Goal: Task Accomplishment & Management: Manage account settings

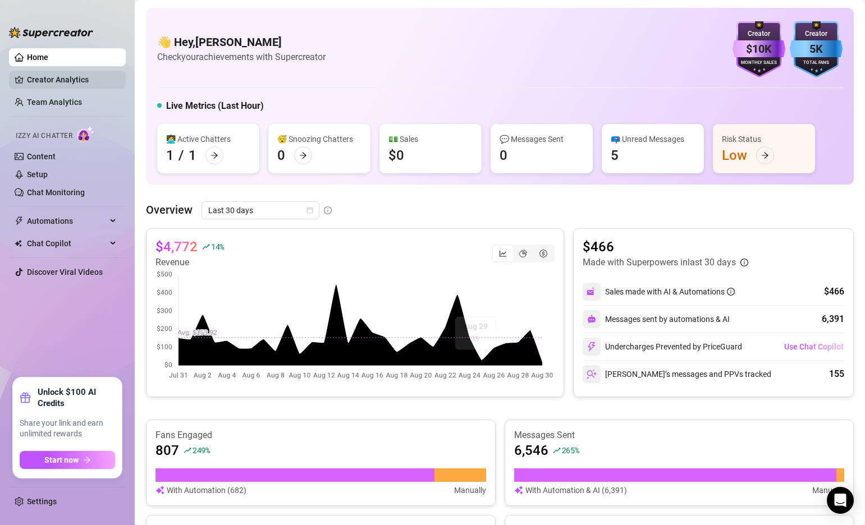
click at [77, 81] on link "Creator Analytics" at bounding box center [72, 80] width 90 height 18
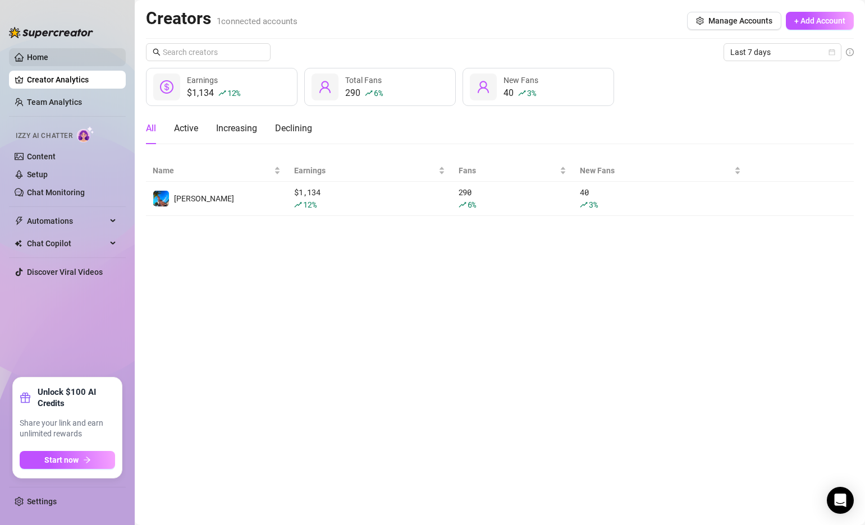
click at [48, 53] on link "Home" at bounding box center [37, 57] width 21 height 9
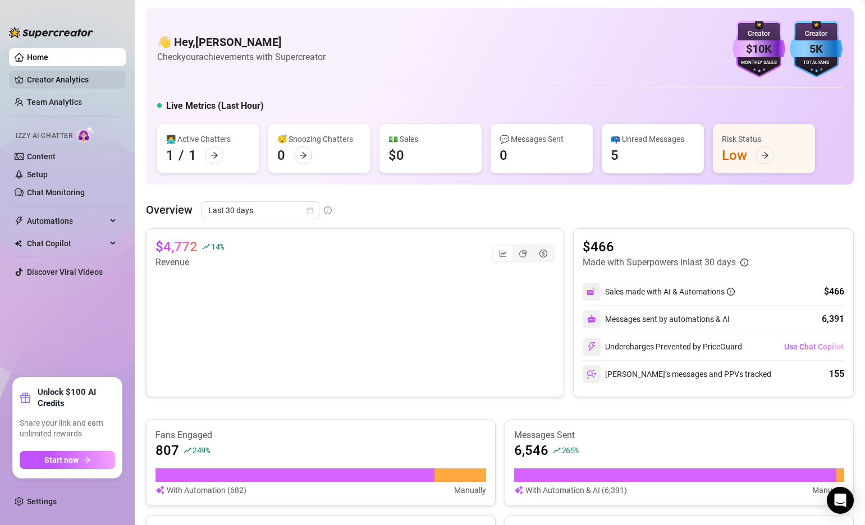
click at [54, 72] on link "Creator Analytics" at bounding box center [72, 80] width 90 height 18
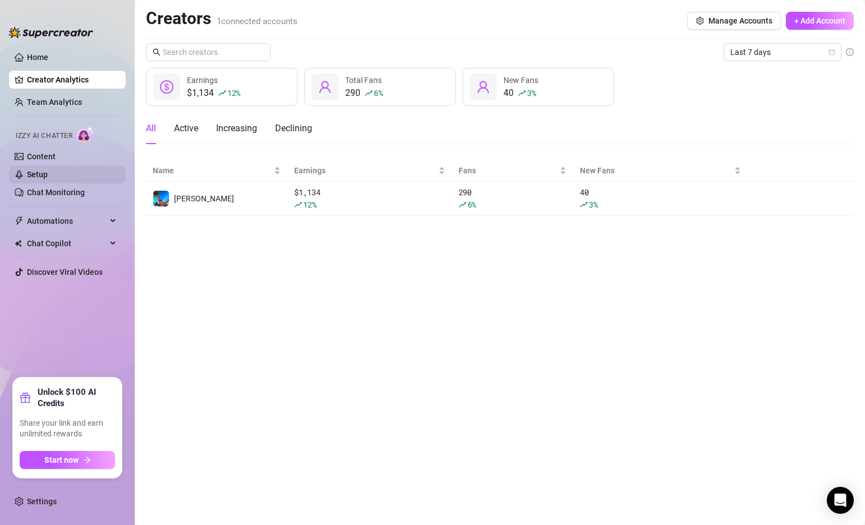
click at [48, 175] on link "Setup" at bounding box center [37, 174] width 21 height 9
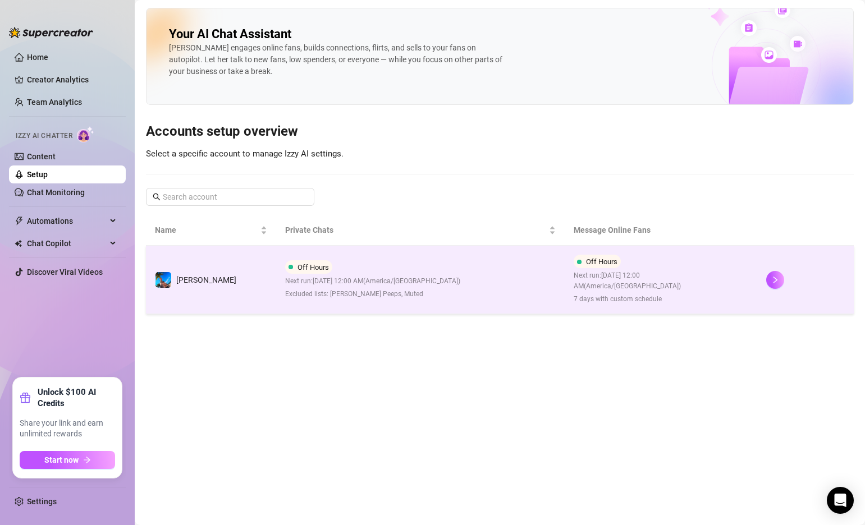
click at [423, 277] on span "Next run: [DATE] 12:00 AM ( [GEOGRAPHIC_DATA]/[GEOGRAPHIC_DATA] )" at bounding box center [372, 281] width 175 height 11
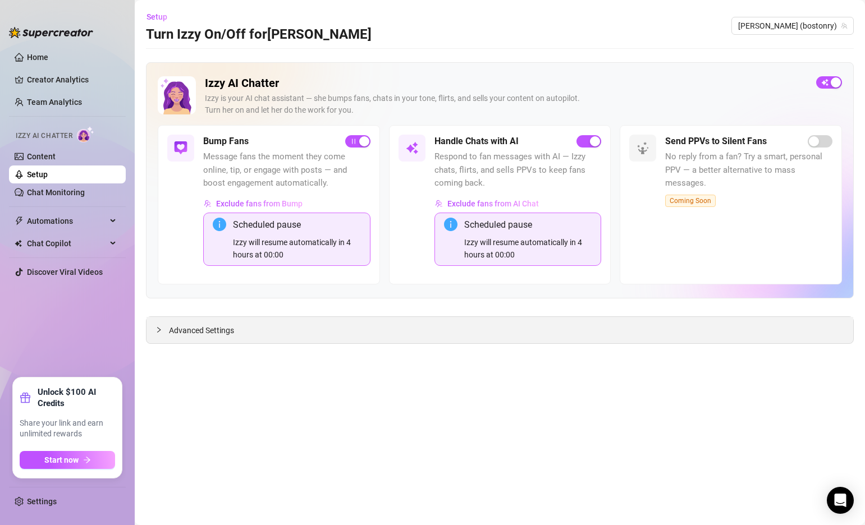
click at [164, 328] on div at bounding box center [161, 330] width 13 height 12
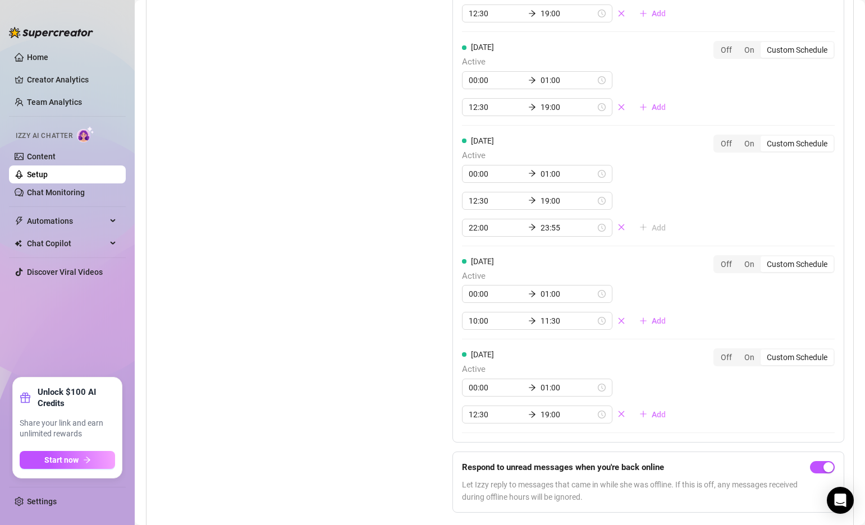
scroll to position [1365, 0]
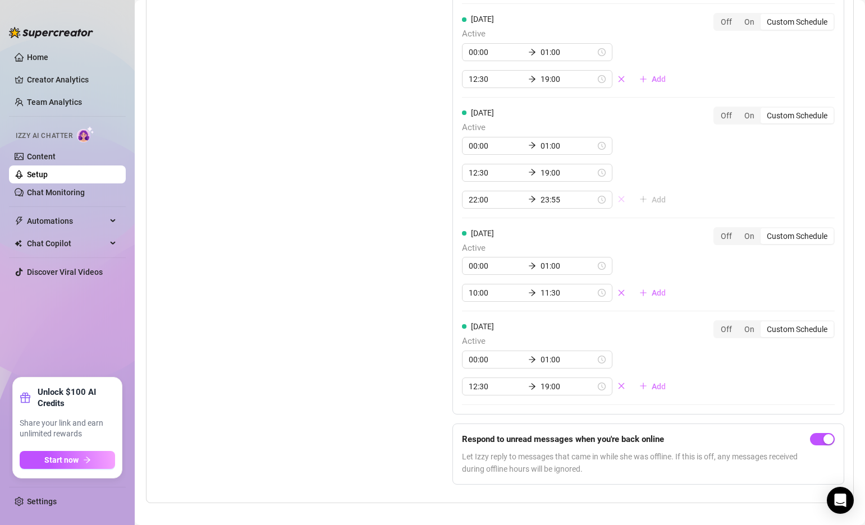
click at [617, 195] on icon "close" at bounding box center [621, 199] width 8 height 8
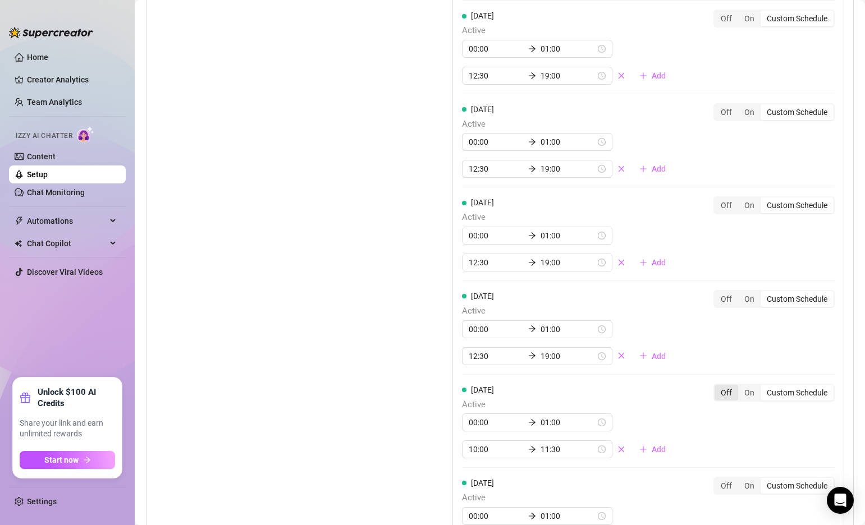
scroll to position [1044, 0]
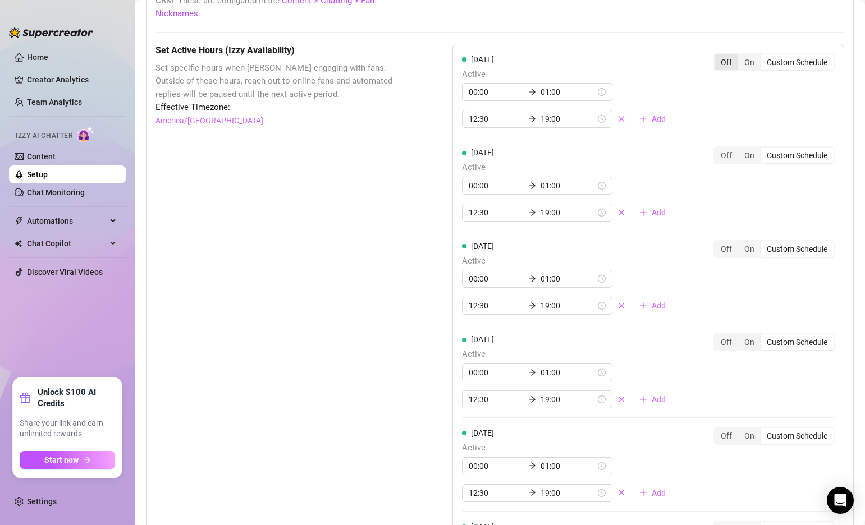
click at [730, 54] on div "Off" at bounding box center [726, 62] width 24 height 16
click at [717, 56] on input "Off" at bounding box center [717, 56] width 0 height 0
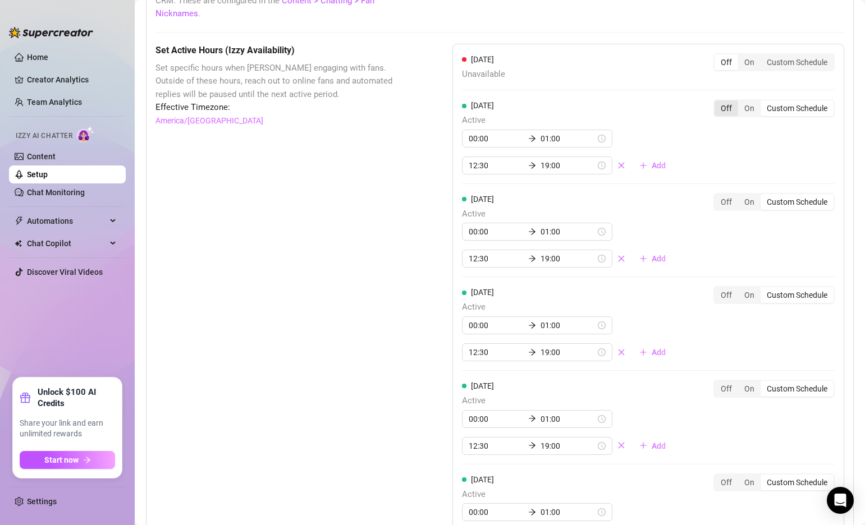
click at [726, 100] on div "Off" at bounding box center [726, 108] width 24 height 16
click at [717, 102] on input "Off" at bounding box center [717, 102] width 0 height 0
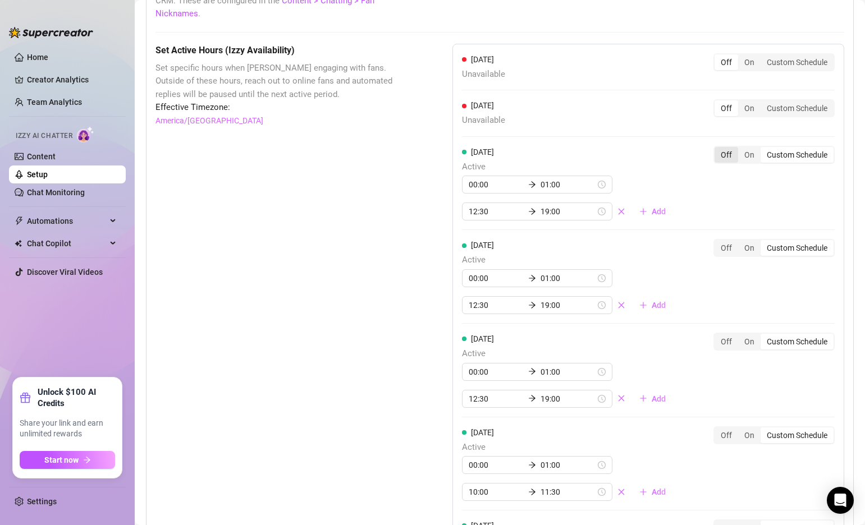
click at [722, 147] on div "Off" at bounding box center [726, 155] width 24 height 16
click at [717, 149] on input "Off" at bounding box center [717, 149] width 0 height 0
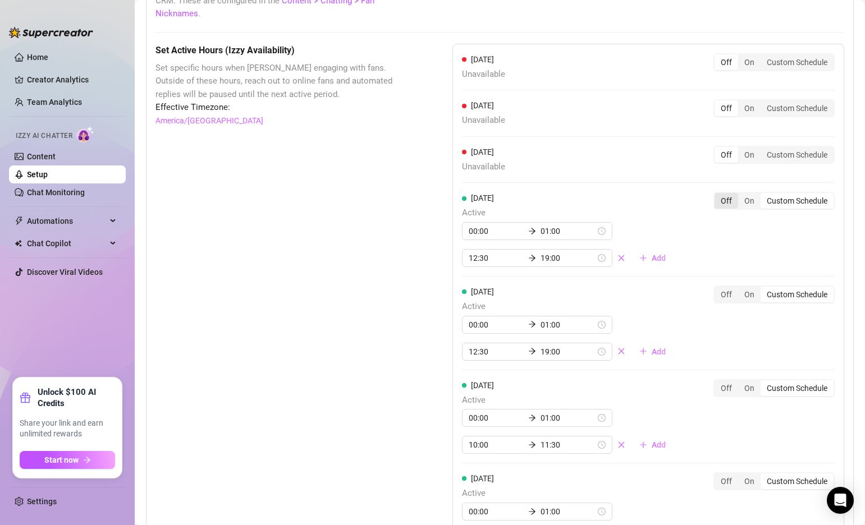
click at [726, 193] on div "Off" at bounding box center [726, 201] width 24 height 16
click at [717, 195] on input "Off" at bounding box center [717, 195] width 0 height 0
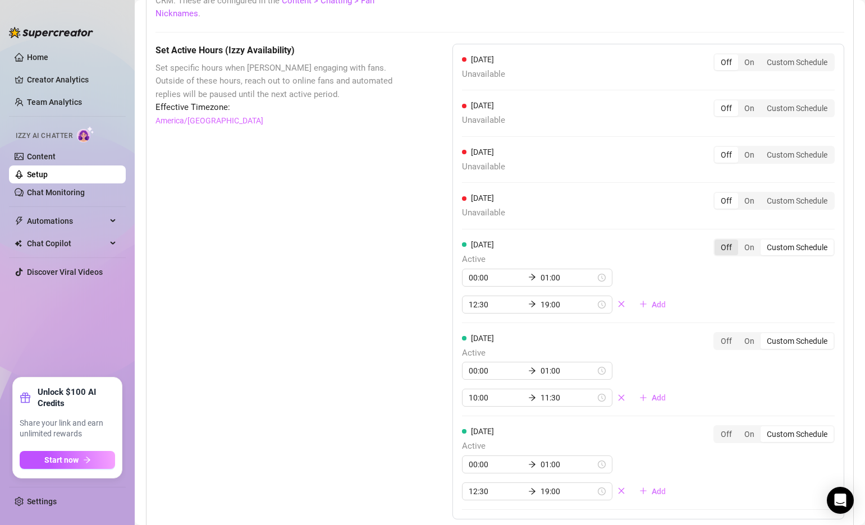
click at [722, 240] on div "Off" at bounding box center [726, 248] width 24 height 16
click at [717, 241] on input "Off" at bounding box center [717, 241] width 0 height 0
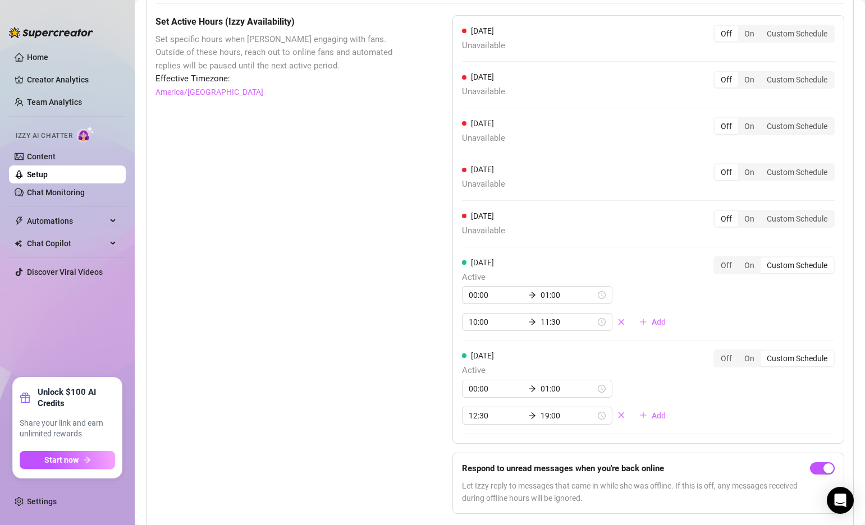
scroll to position [1072, 0]
click at [720, 352] on div "Off" at bounding box center [726, 360] width 24 height 16
click at [717, 354] on input "Off" at bounding box center [717, 354] width 0 height 0
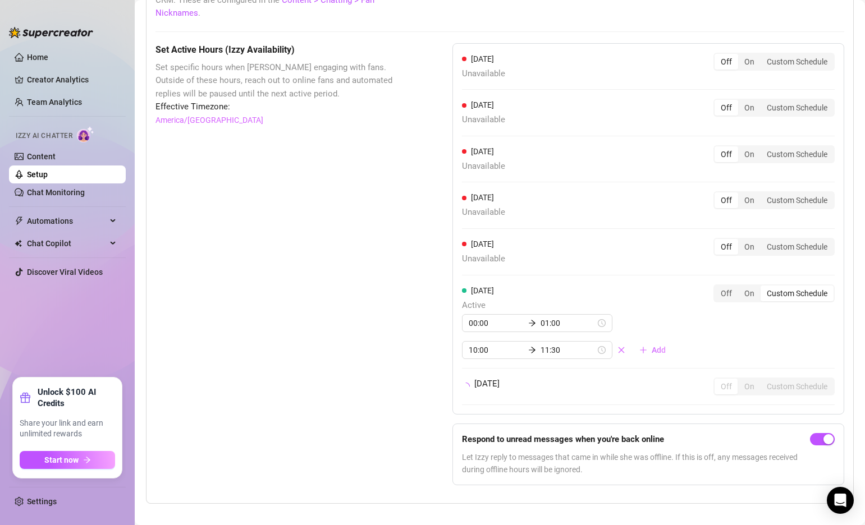
scroll to position [1055, 0]
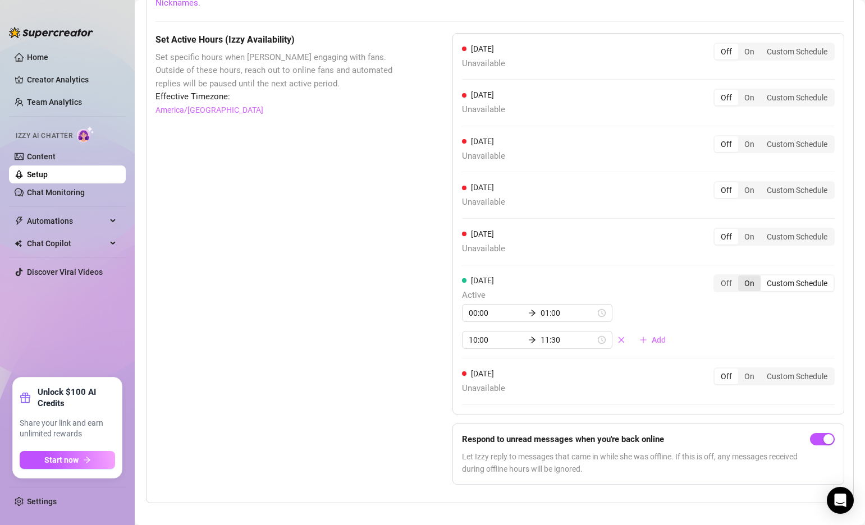
click at [751, 276] on div "On" at bounding box center [749, 284] width 22 height 16
click at [741, 277] on input "On" at bounding box center [741, 277] width 0 height 0
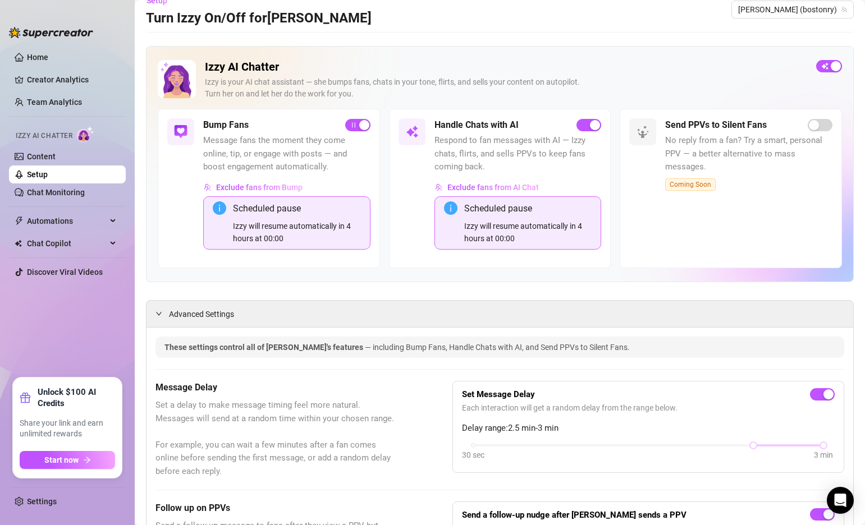
scroll to position [0, 0]
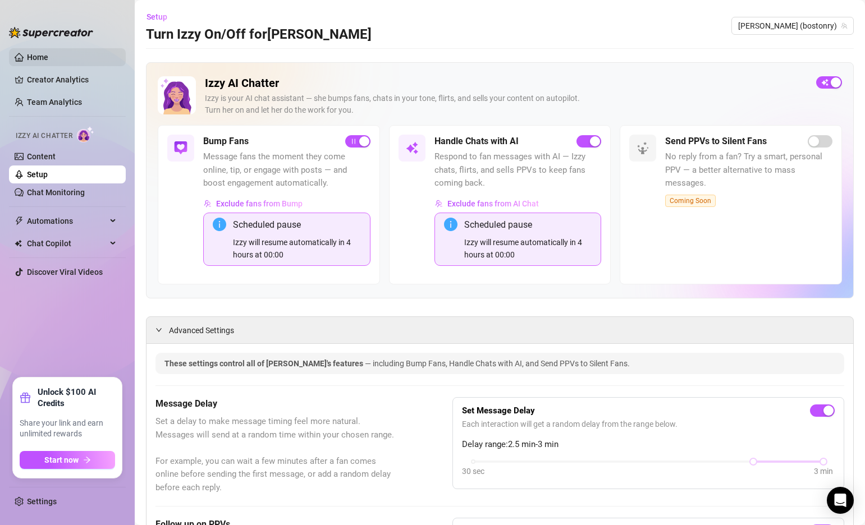
click at [48, 53] on link "Home" at bounding box center [37, 57] width 21 height 9
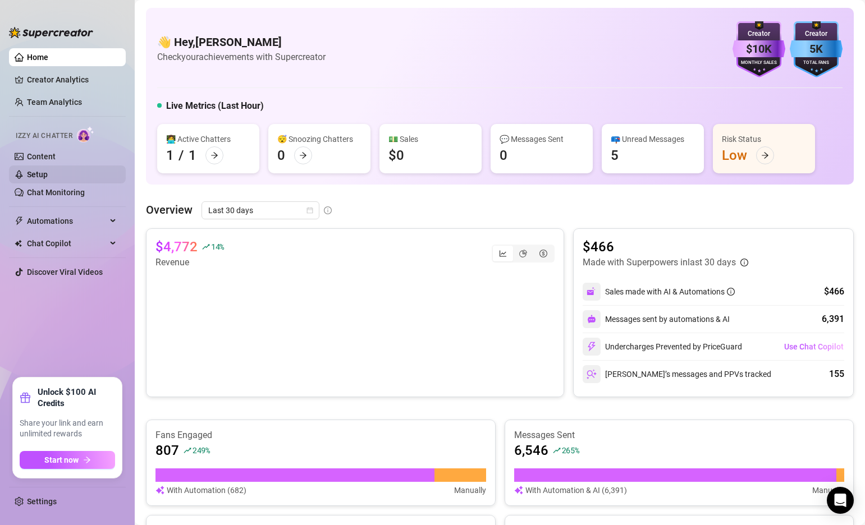
click at [48, 172] on link "Setup" at bounding box center [37, 174] width 21 height 9
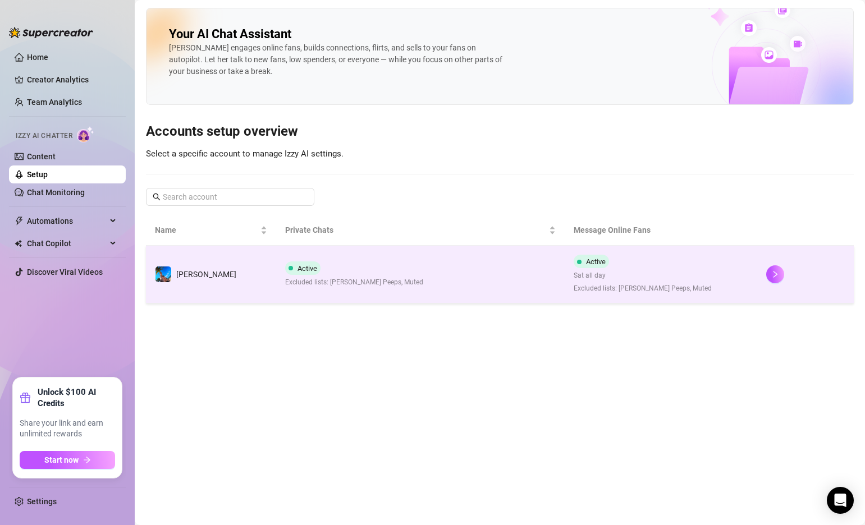
click at [464, 276] on td "Active Excluded lists: [PERSON_NAME] Peeps, Muted" at bounding box center [420, 275] width 289 height 58
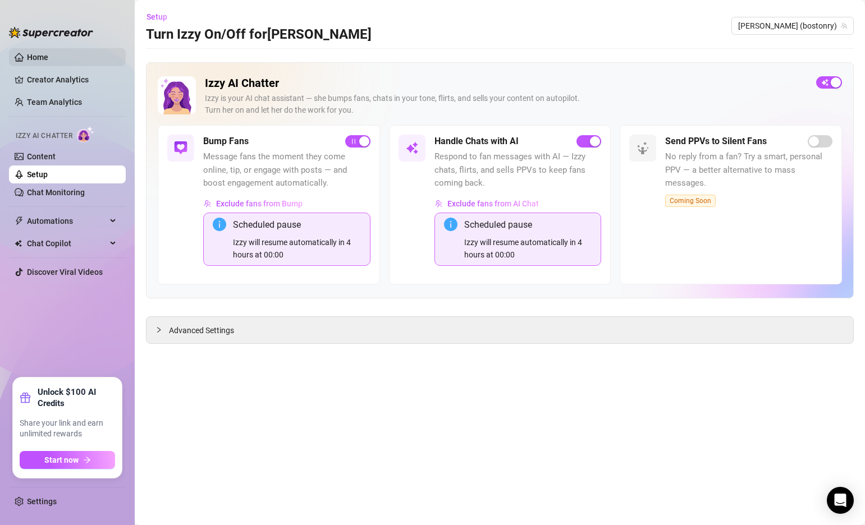
click at [48, 54] on link "Home" at bounding box center [37, 57] width 21 height 9
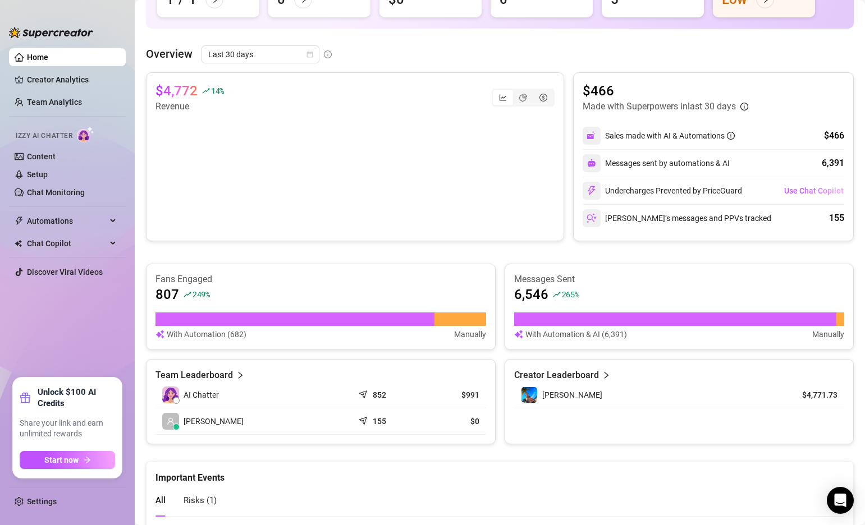
scroll to position [256, 0]
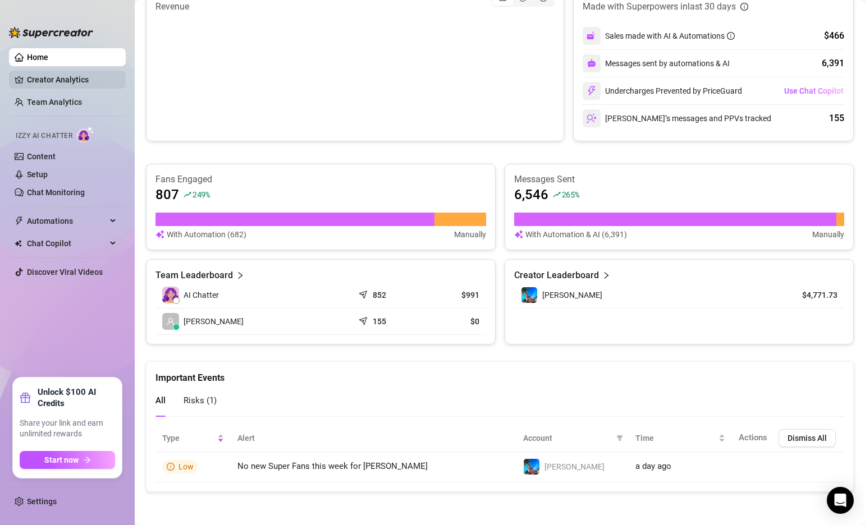
click at [57, 75] on link "Creator Analytics" at bounding box center [72, 80] width 90 height 18
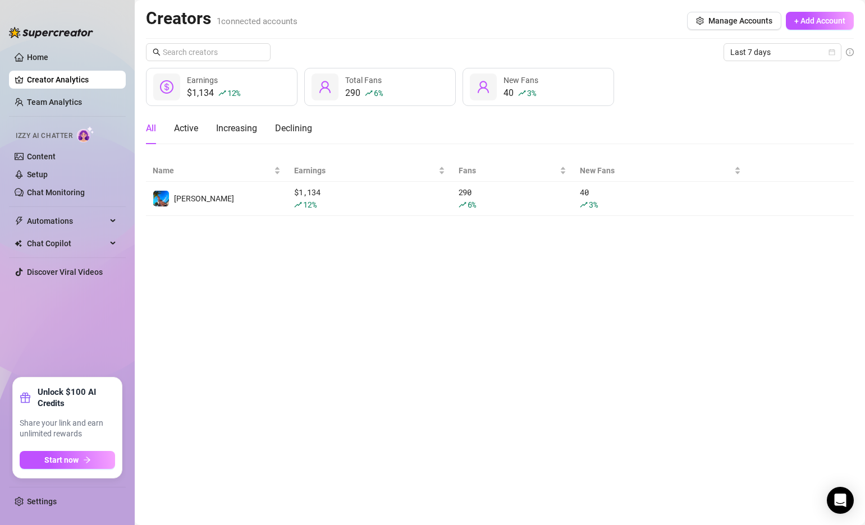
click at [45, 47] on ul "Home Creator Analytics Team Analytics Izzy AI Chatter Content Setup Chat Monito…" at bounding box center [67, 208] width 117 height 329
click at [48, 56] on link "Home" at bounding box center [37, 57] width 21 height 9
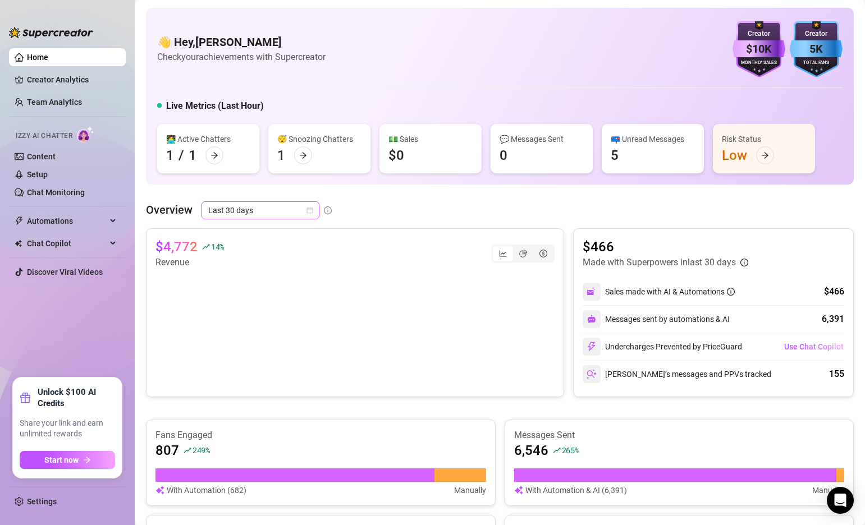
click at [307, 212] on icon "calendar" at bounding box center [309, 210] width 7 height 7
click at [374, 214] on div "Overview Last 30 days" at bounding box center [500, 210] width 708 height 18
click at [309, 212] on icon "calendar" at bounding box center [309, 210] width 7 height 7
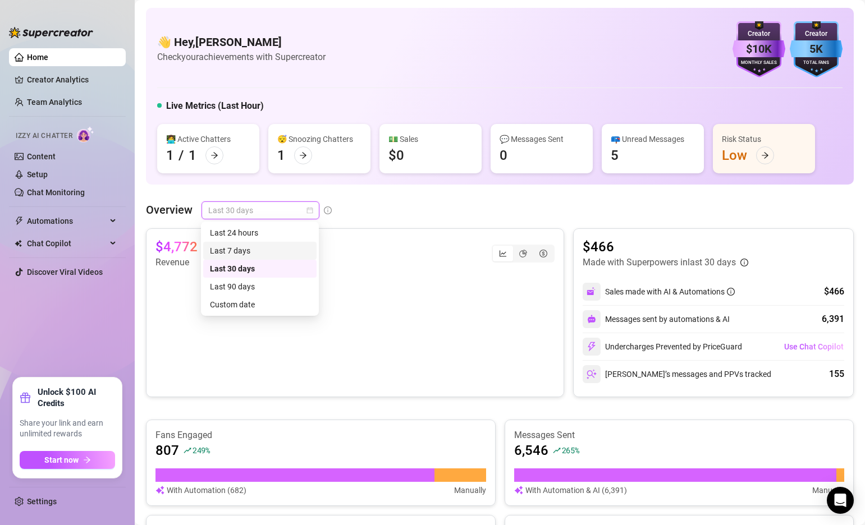
click at [271, 253] on div "Last 7 days" at bounding box center [260, 251] width 100 height 12
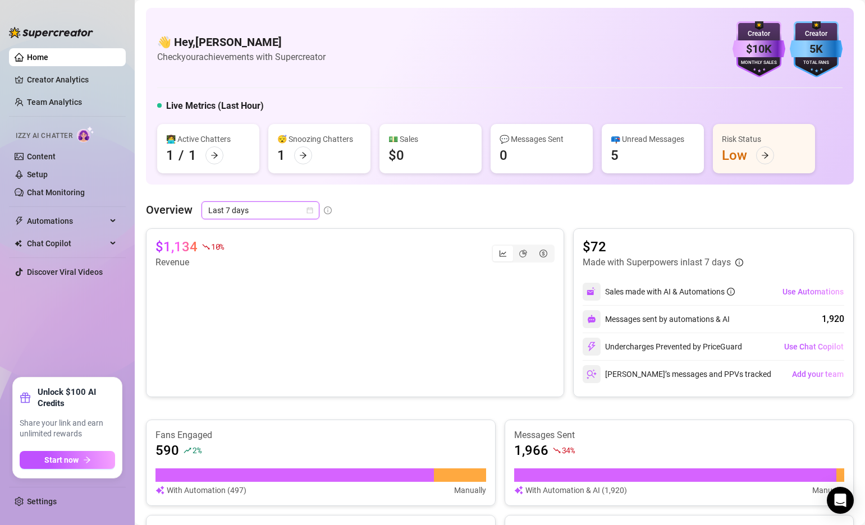
click at [307, 211] on icon "calendar" at bounding box center [309, 210] width 7 height 7
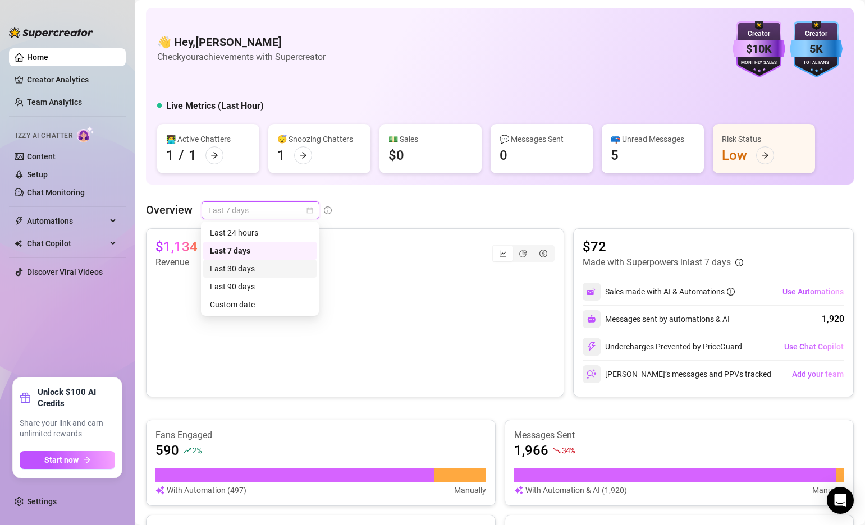
click at [270, 271] on div "Last 30 days" at bounding box center [260, 269] width 100 height 12
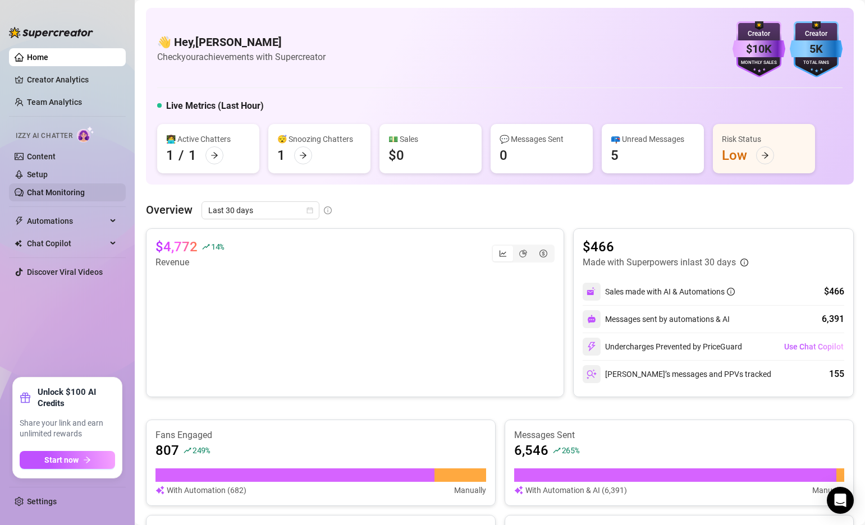
click at [46, 193] on link "Chat Monitoring" at bounding box center [56, 192] width 58 height 9
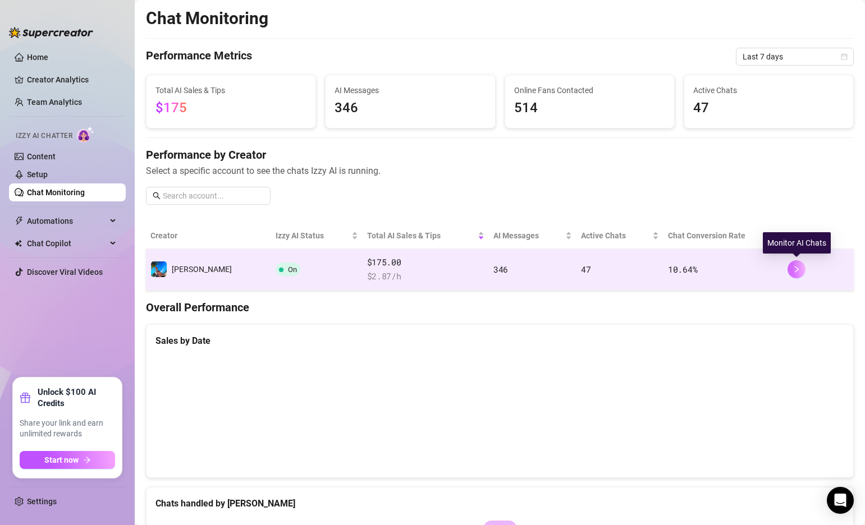
click at [796, 268] on icon "right" at bounding box center [797, 269] width 4 height 7
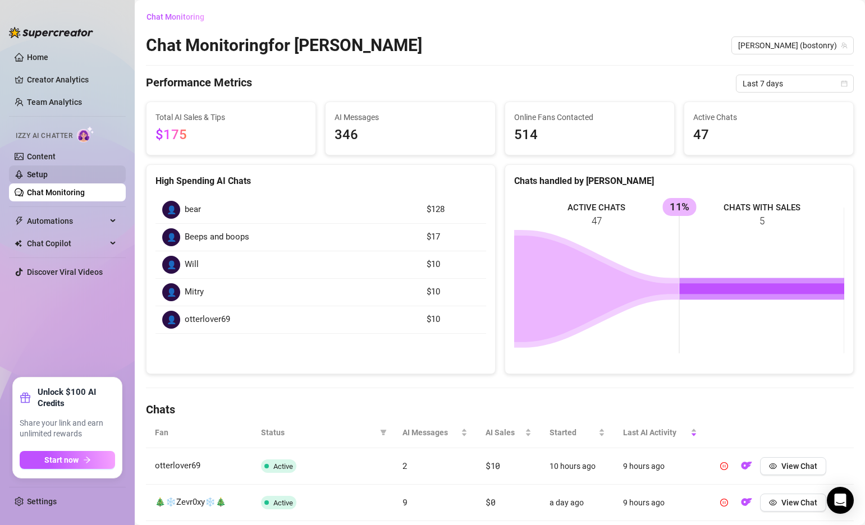
click at [48, 179] on link "Setup" at bounding box center [37, 174] width 21 height 9
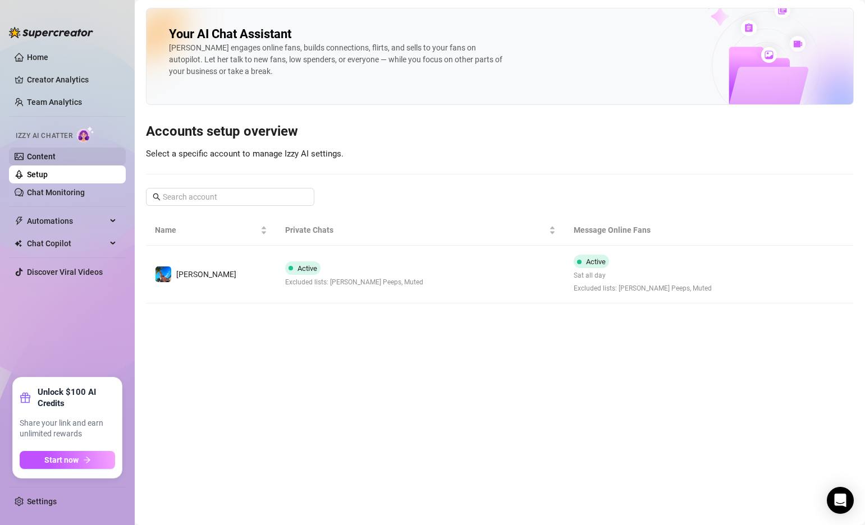
click at [56, 155] on link "Content" at bounding box center [41, 156] width 29 height 9
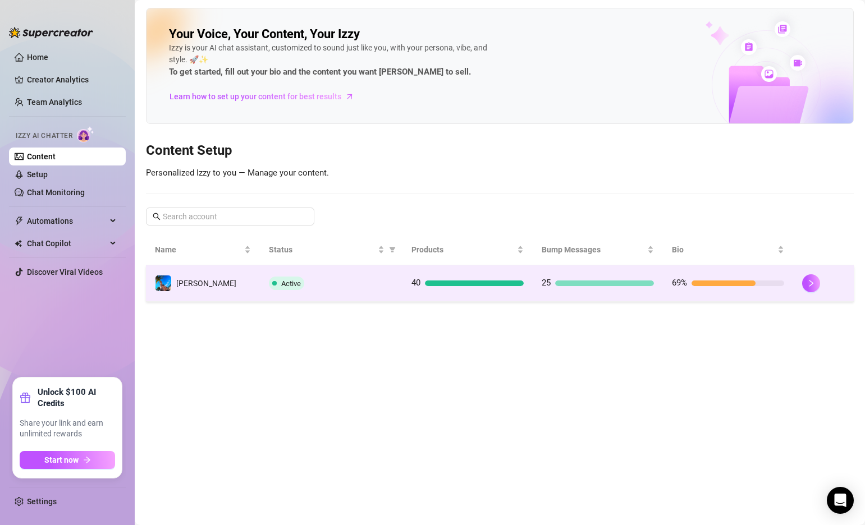
click at [613, 286] on div "25" at bounding box center [598, 283] width 112 height 13
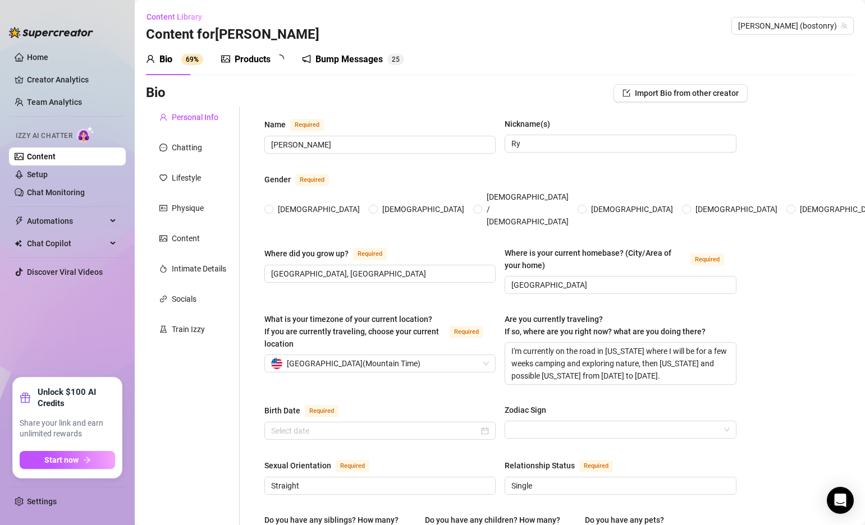
radio input "true"
type input "[DATE]"
click at [186, 267] on div "Intimate Details" at bounding box center [199, 269] width 54 height 12
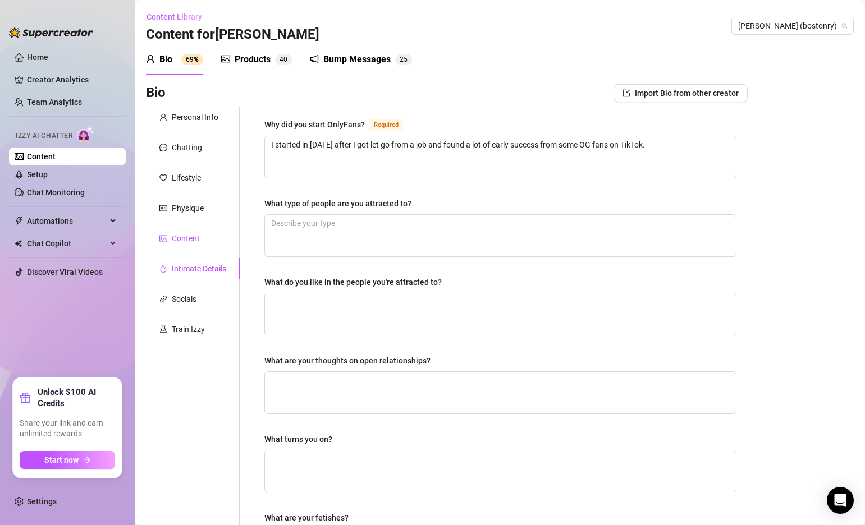
click at [181, 235] on div "Content" at bounding box center [186, 238] width 28 height 12
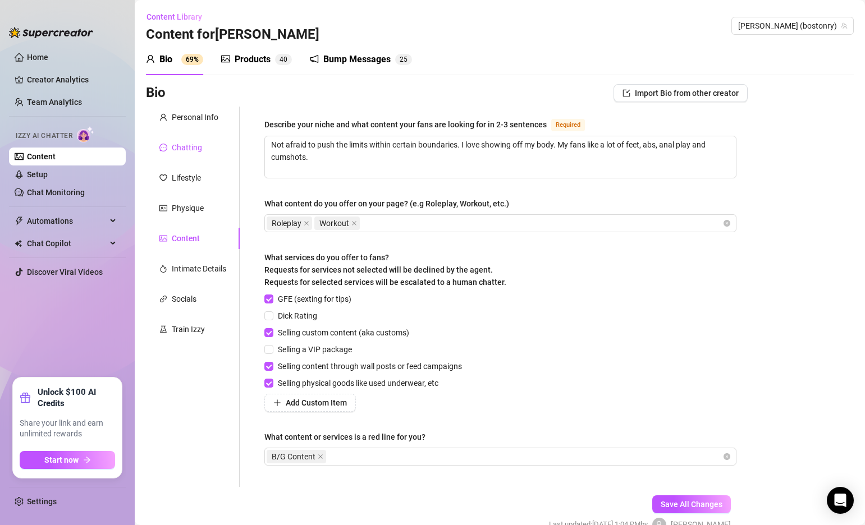
click at [188, 146] on div "Chatting" at bounding box center [187, 147] width 30 height 12
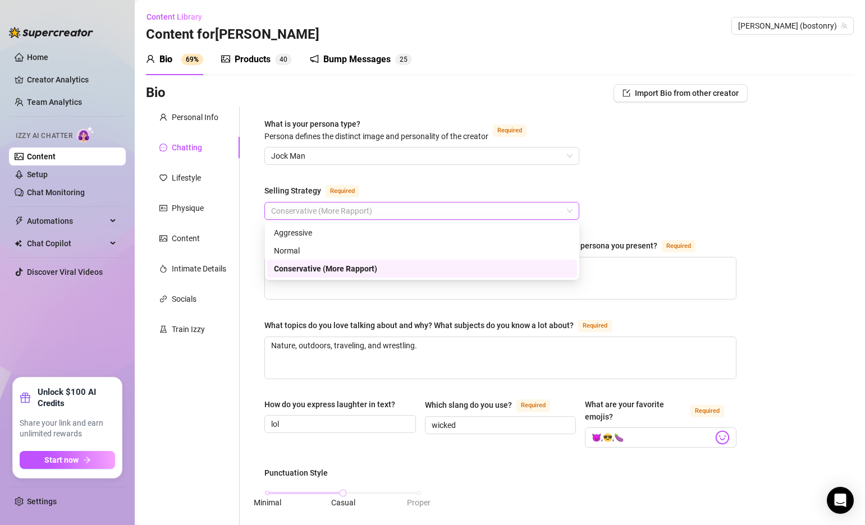
click at [328, 209] on span "Conservative (More Rapport)" at bounding box center [421, 211] width 301 height 17
click at [338, 247] on div "Normal" at bounding box center [422, 251] width 296 height 12
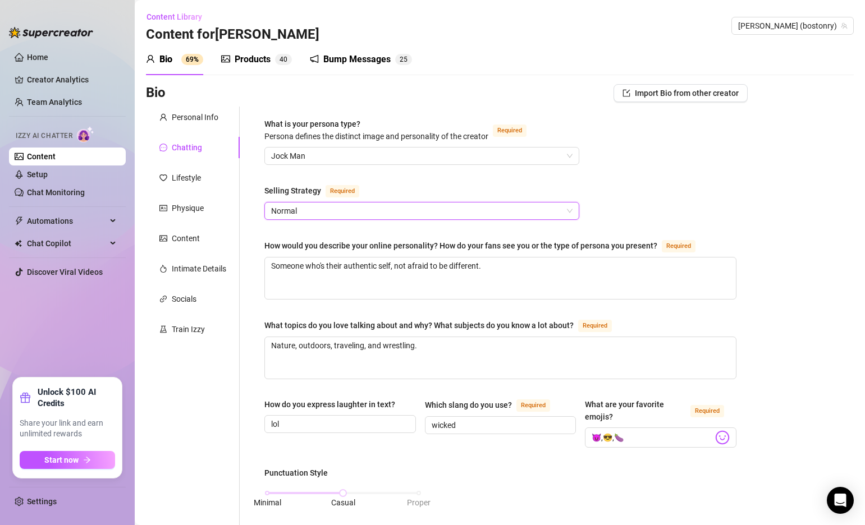
click at [420, 212] on span "Normal" at bounding box center [421, 211] width 301 height 17
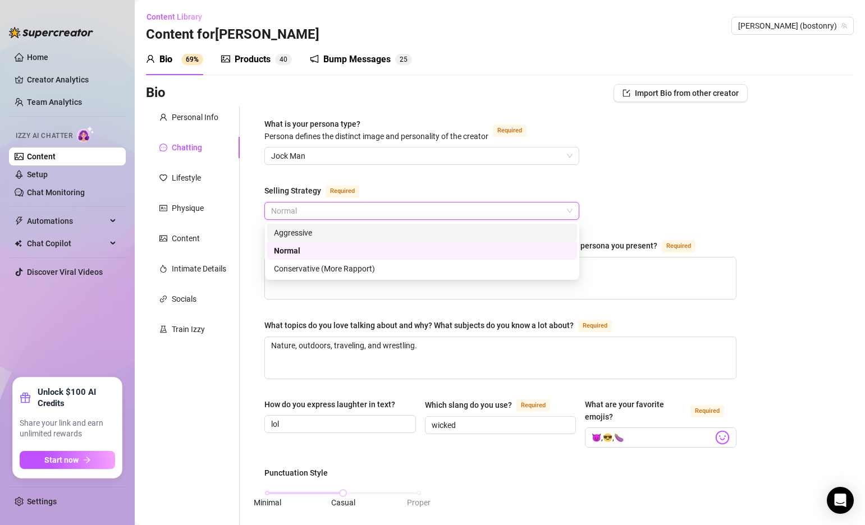
click at [391, 226] on div "Aggressive" at bounding box center [422, 233] width 310 height 18
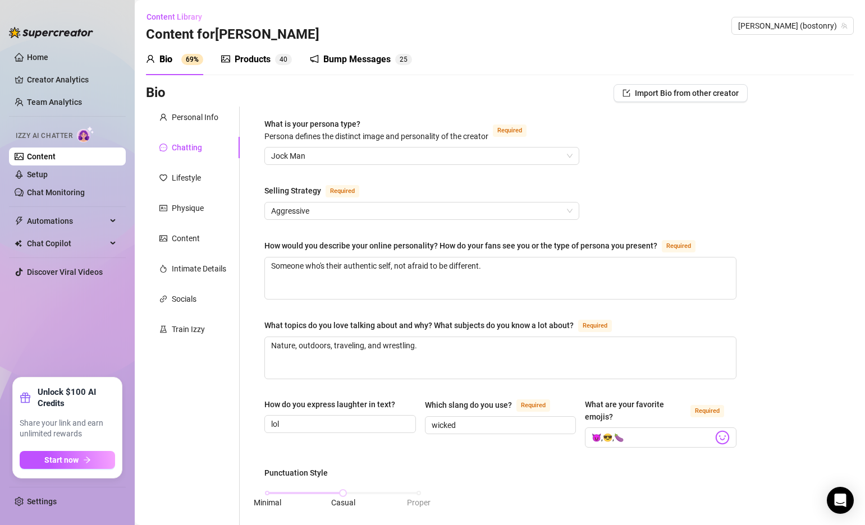
click at [48, 53] on link "Home" at bounding box center [37, 57] width 21 height 9
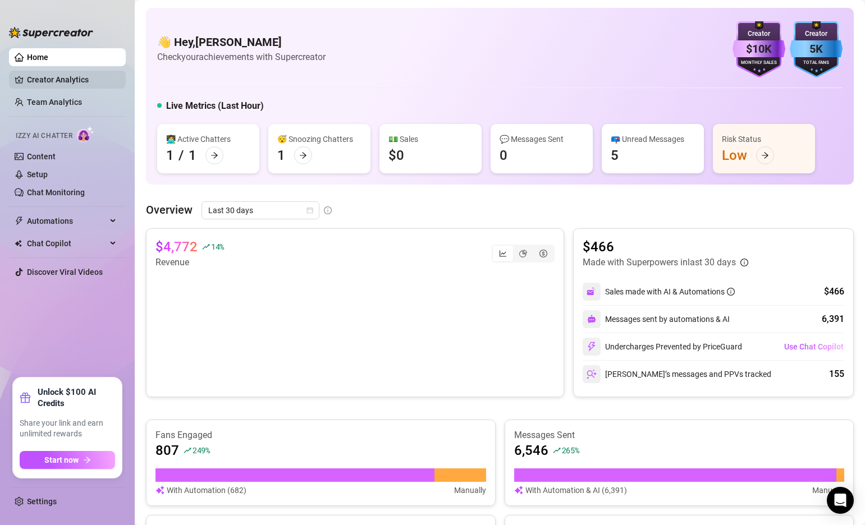
click at [89, 78] on link "Creator Analytics" at bounding box center [72, 80] width 90 height 18
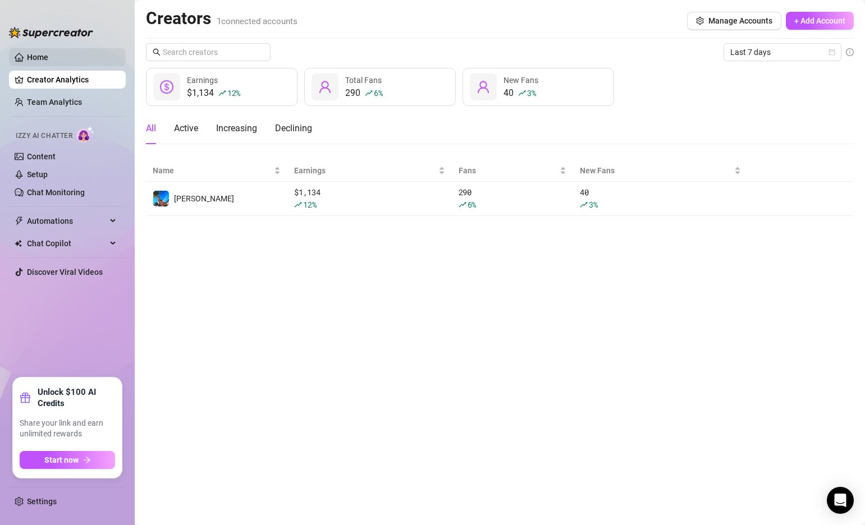
click at [48, 61] on link "Home" at bounding box center [37, 57] width 21 height 9
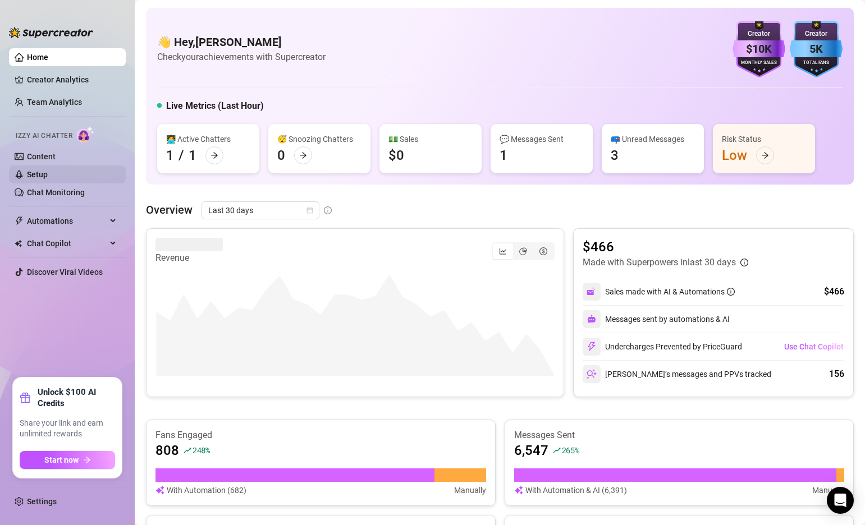
click at [48, 171] on link "Setup" at bounding box center [37, 174] width 21 height 9
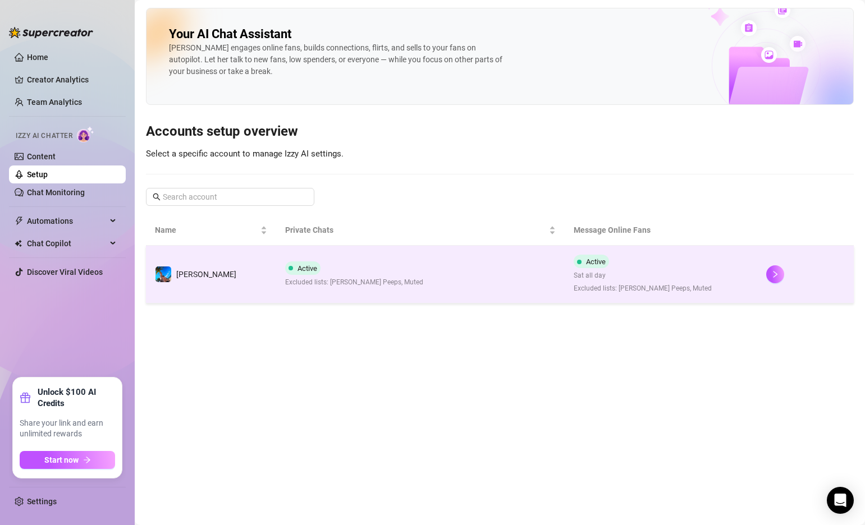
click at [411, 275] on td "Active Excluded lists: [PERSON_NAME] Peeps, Muted" at bounding box center [420, 275] width 289 height 58
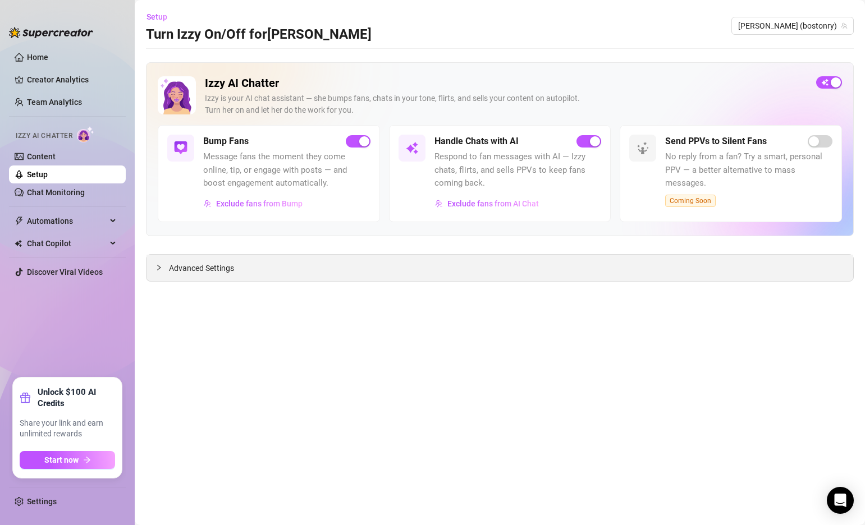
click at [158, 269] on icon "collapsed" at bounding box center [158, 268] width 3 height 6
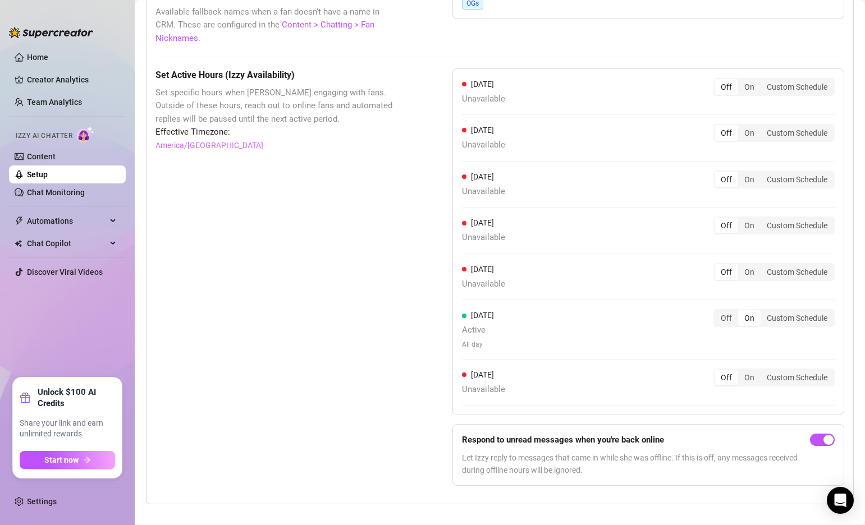
scroll to position [958, 0]
click at [37, 77] on link "Creator Analytics" at bounding box center [72, 80] width 90 height 18
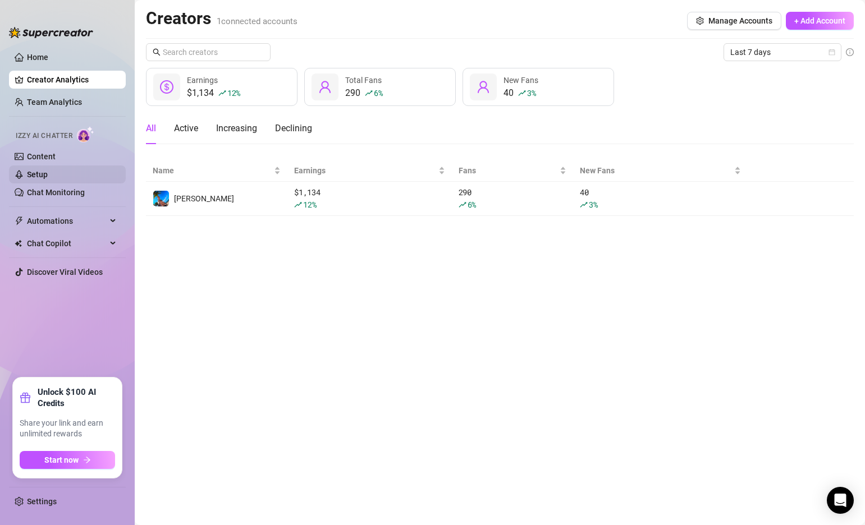
click at [45, 170] on link "Setup" at bounding box center [37, 174] width 21 height 9
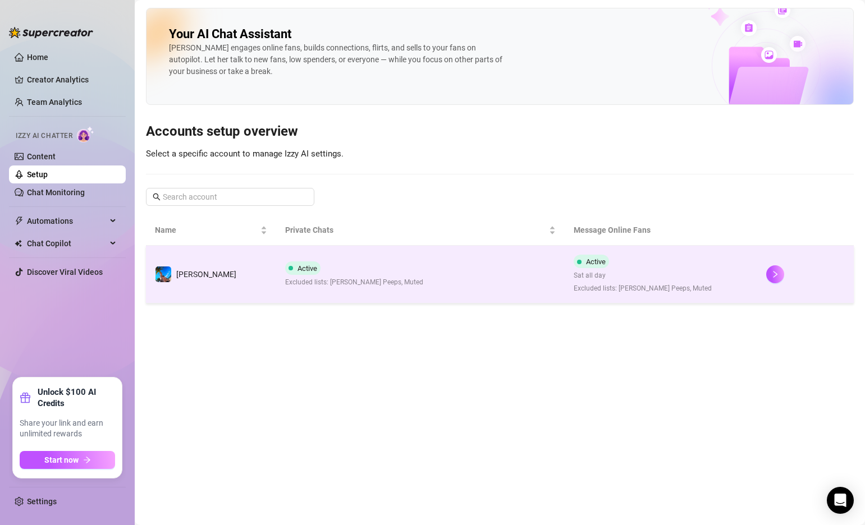
click at [465, 273] on td "Active Excluded lists: [PERSON_NAME] Peeps, Muted" at bounding box center [420, 275] width 289 height 58
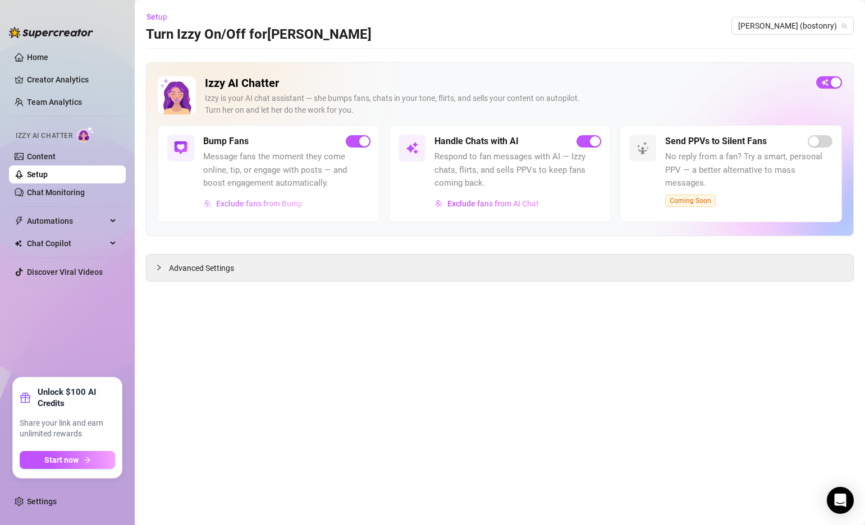
click at [258, 196] on button "Exclude fans from Bump" at bounding box center [253, 204] width 100 height 18
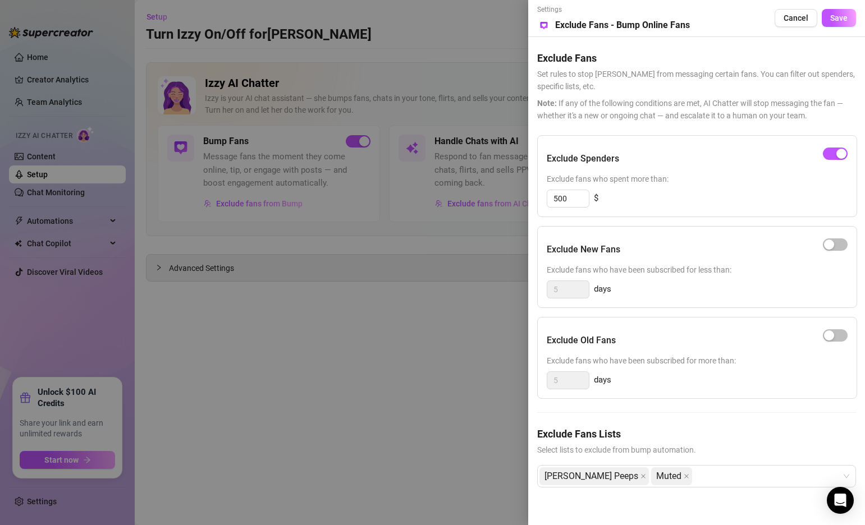
click at [441, 254] on div at bounding box center [432, 262] width 865 height 525
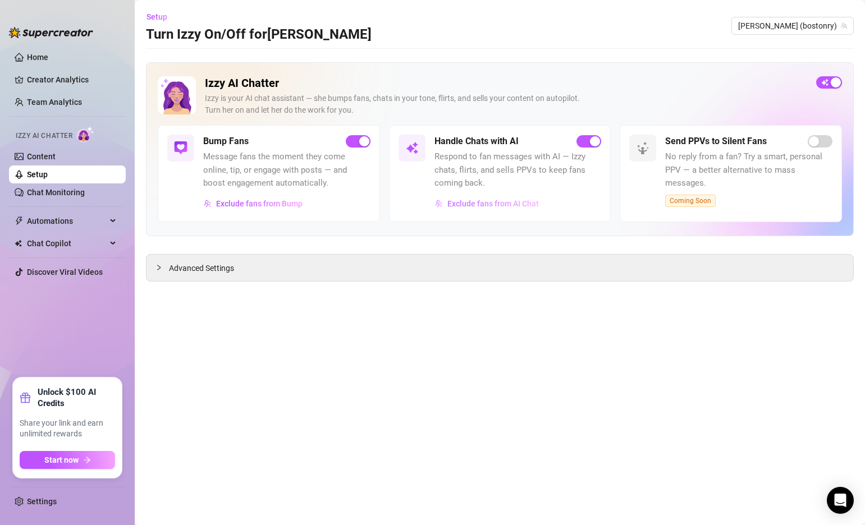
click at [493, 207] on span "Exclude fans from AI Chat" at bounding box center [492, 203] width 91 height 9
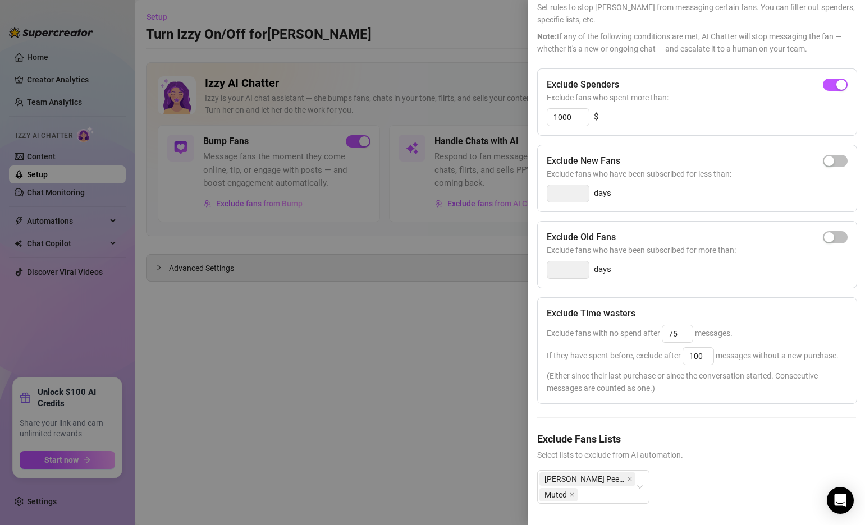
scroll to position [68, 0]
click at [677, 332] on input "75" at bounding box center [677, 332] width 30 height 17
type input "100"
click at [699, 359] on input "100" at bounding box center [698, 355] width 30 height 17
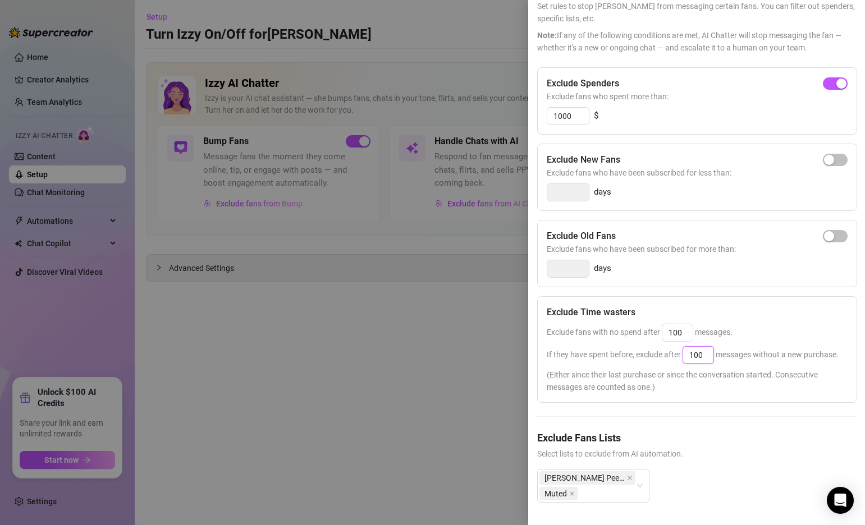
click at [699, 359] on input "100" at bounding box center [698, 355] width 30 height 17
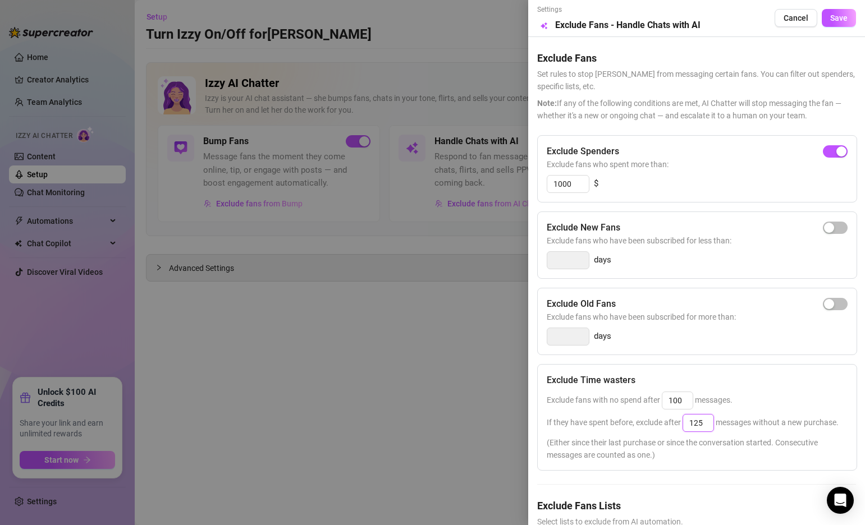
type input "125"
click at [840, 7] on div "Settings Preview Exclude Fans - Handle Chats with AI Cancel Save" at bounding box center [696, 18] width 319 height 28
click at [840, 19] on span "Save" at bounding box center [838, 17] width 17 height 9
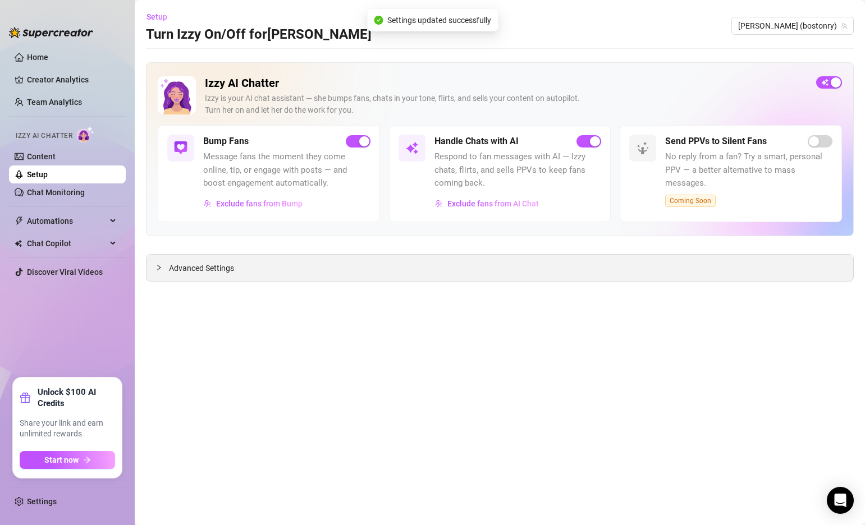
click at [157, 268] on icon "collapsed" at bounding box center [158, 267] width 7 height 7
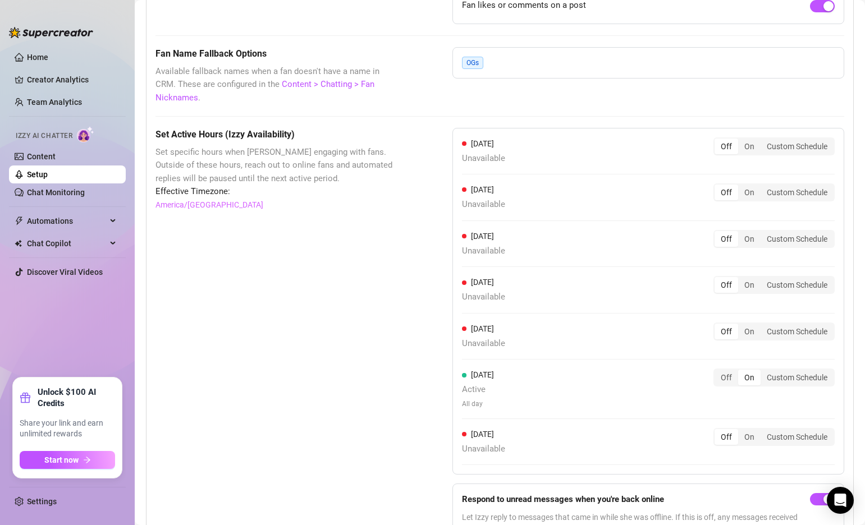
scroll to position [958, 0]
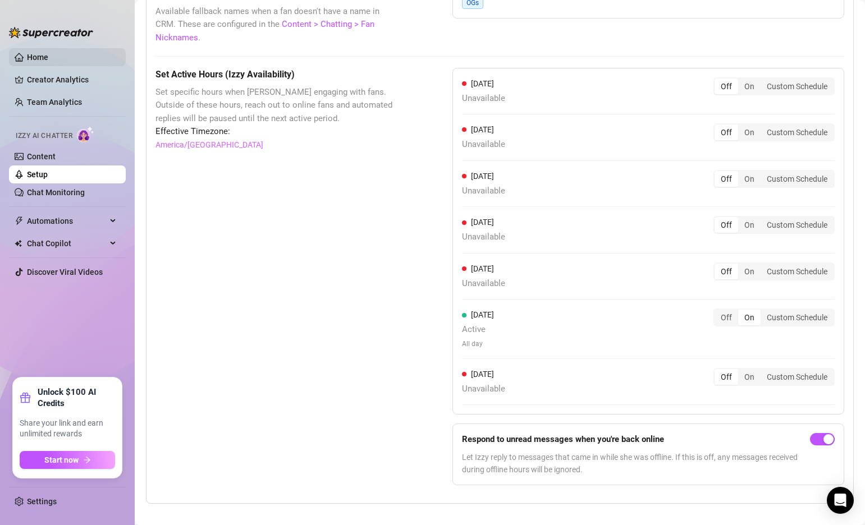
click at [34, 54] on link "Home" at bounding box center [37, 57] width 21 height 9
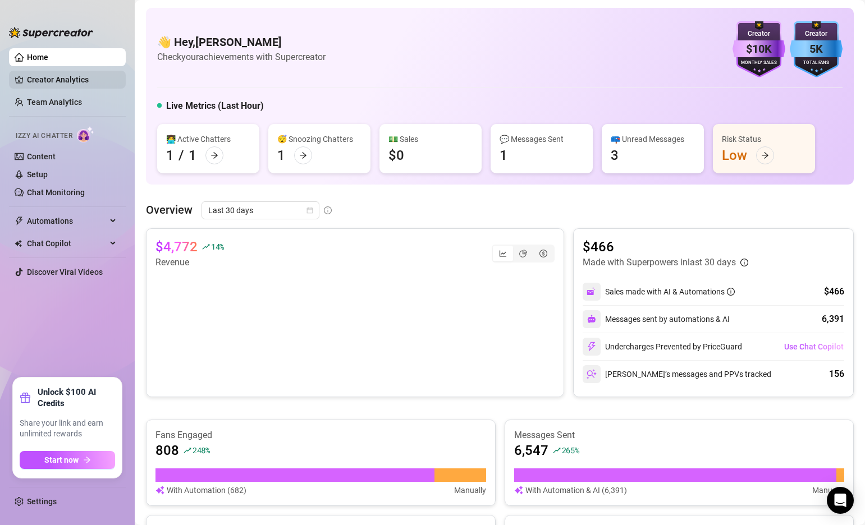
click at [65, 77] on link "Creator Analytics" at bounding box center [72, 80] width 90 height 18
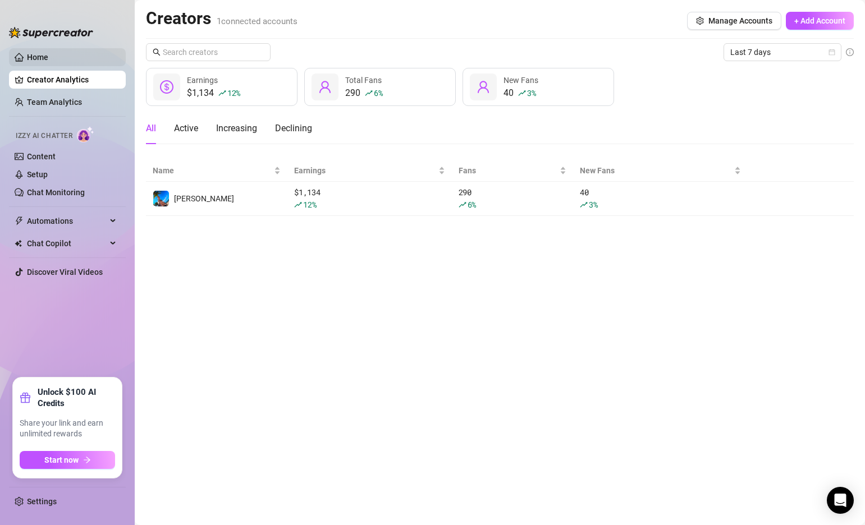
click at [48, 53] on link "Home" at bounding box center [37, 57] width 21 height 9
